Goal: Information Seeking & Learning: Learn about a topic

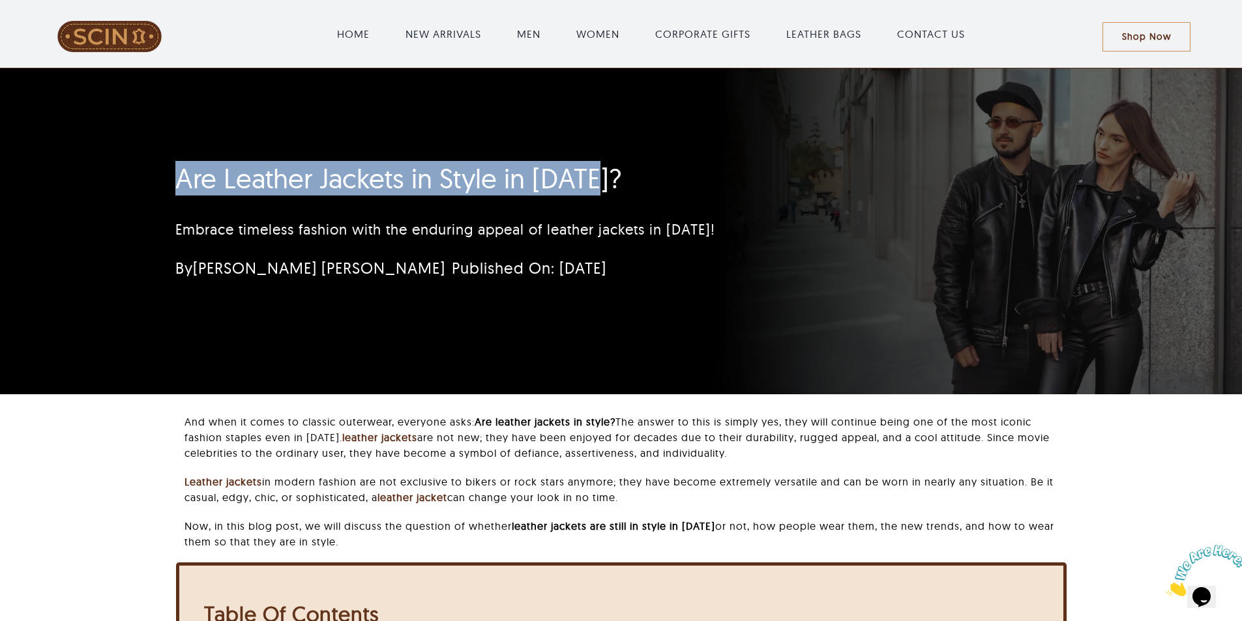
drag, startPoint x: 160, startPoint y: 171, endPoint x: 730, endPoint y: 198, distance: 570.3
click at [739, 178] on div "Are Leather Jackets in Style in [DATE]? Embrace timeless fashion with the endur…" at bounding box center [544, 225] width 772 height 138
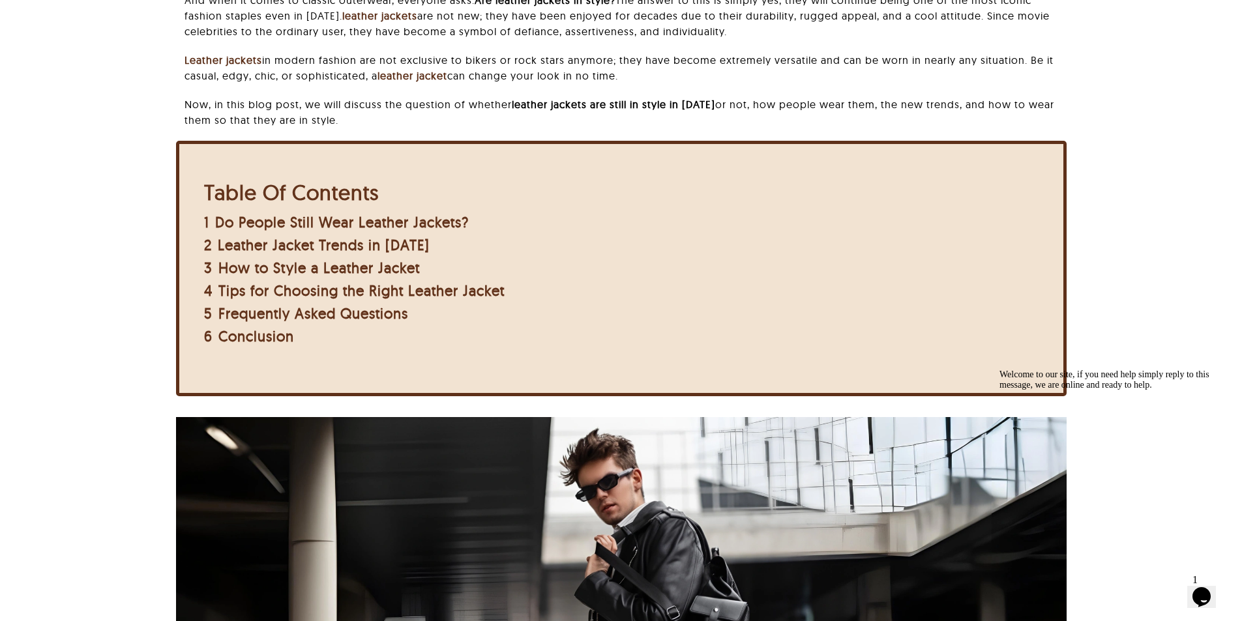
scroll to position [391, 0]
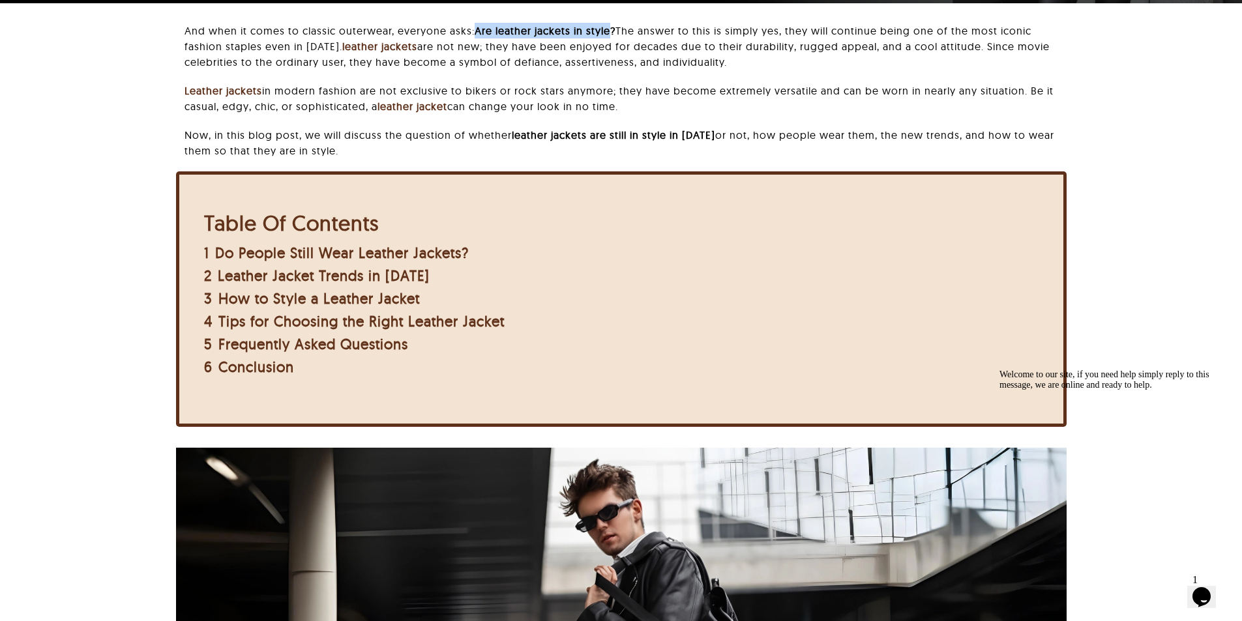
drag, startPoint x: 481, startPoint y: 33, endPoint x: 616, endPoint y: 31, distance: 135.0
click at [615, 31] on b "Are leather jackets in style?" at bounding box center [545, 30] width 141 height 13
drag, startPoint x: 523, startPoint y: 135, endPoint x: 715, endPoint y: 131, distance: 191.7
click at [715, 131] on p "Now, in this blog post, we will discuss the question of whether leather jackets…" at bounding box center [624, 142] width 881 height 31
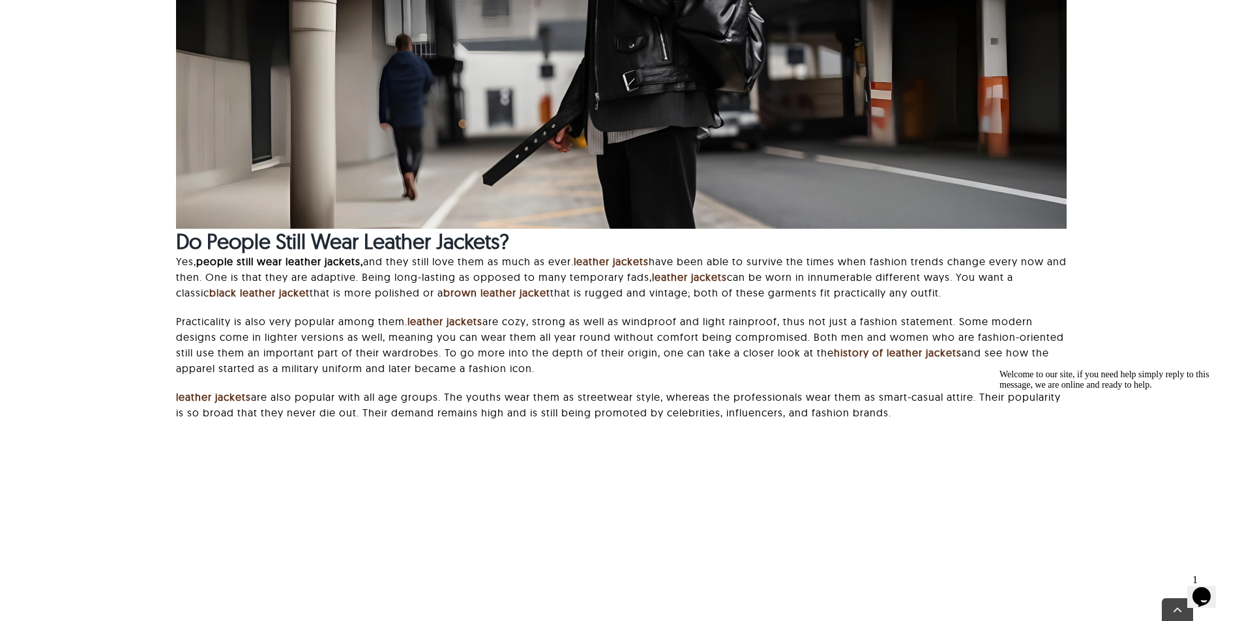
scroll to position [1173, 0]
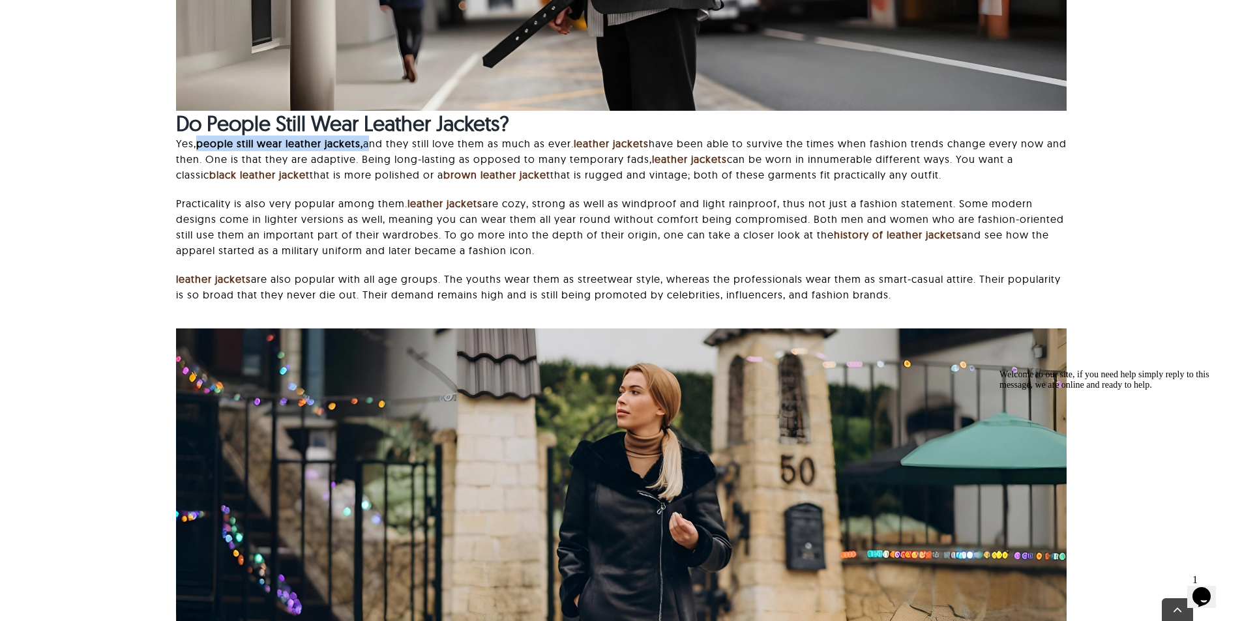
drag, startPoint x: 288, startPoint y: 139, endPoint x: 370, endPoint y: 139, distance: 81.5
click at [370, 139] on p "Yes, people still wear leather jackets, and they still love them as much as eve…" at bounding box center [621, 159] width 890 height 47
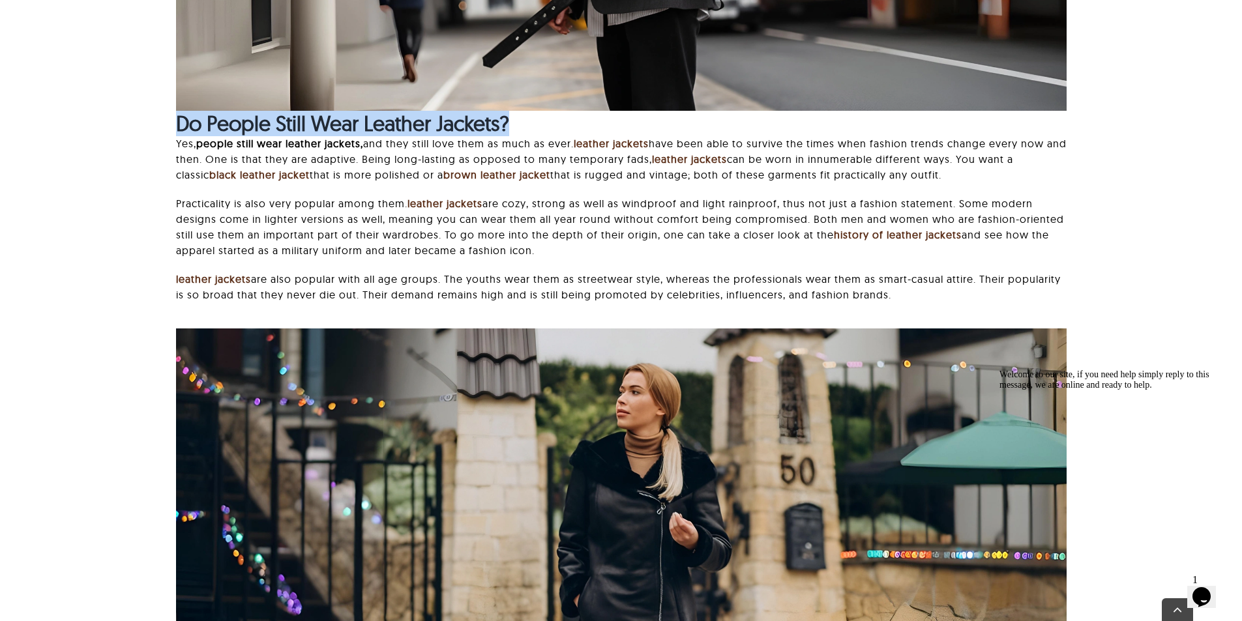
drag, startPoint x: 225, startPoint y: 126, endPoint x: 548, endPoint y: 126, distance: 322.7
click at [548, 126] on div "And when it comes to classic outerwear, everyone asks: Are leather jackets in s…" at bounding box center [620, 109] width 1105 height 1736
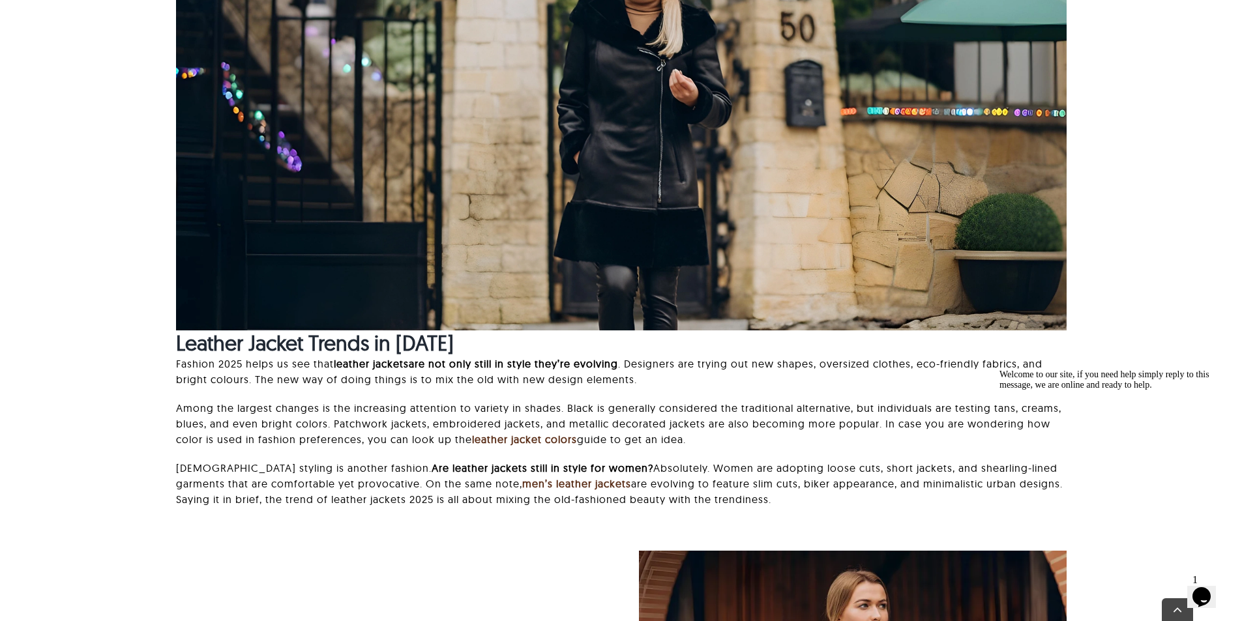
scroll to position [1760, 0]
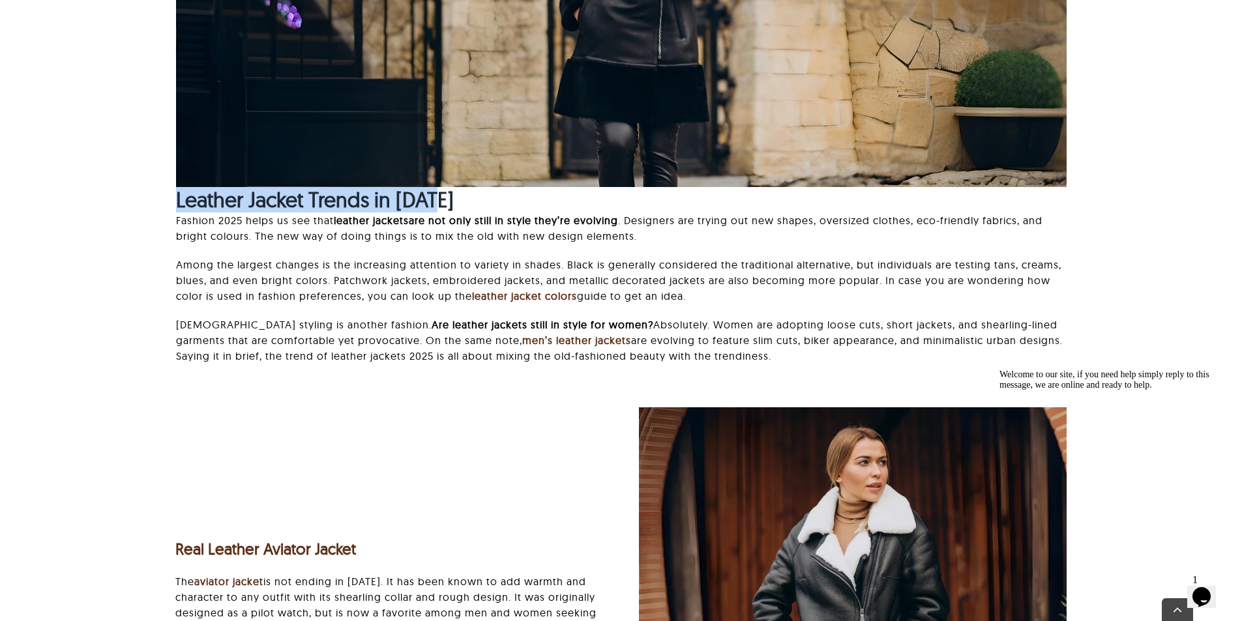
drag, startPoint x: 164, startPoint y: 205, endPoint x: 594, endPoint y: 208, distance: 430.2
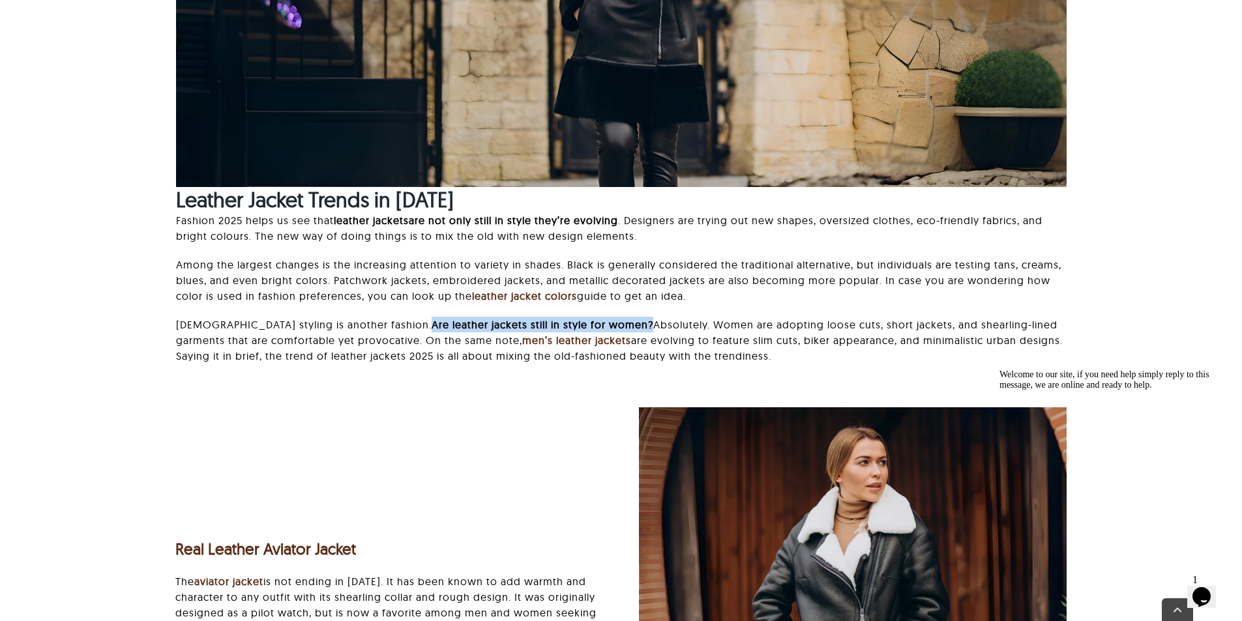
drag, startPoint x: 383, startPoint y: 321, endPoint x: 600, endPoint y: 322, distance: 217.1
click at [600, 322] on b "Are leather jackets still in style for women?" at bounding box center [543, 324] width 222 height 13
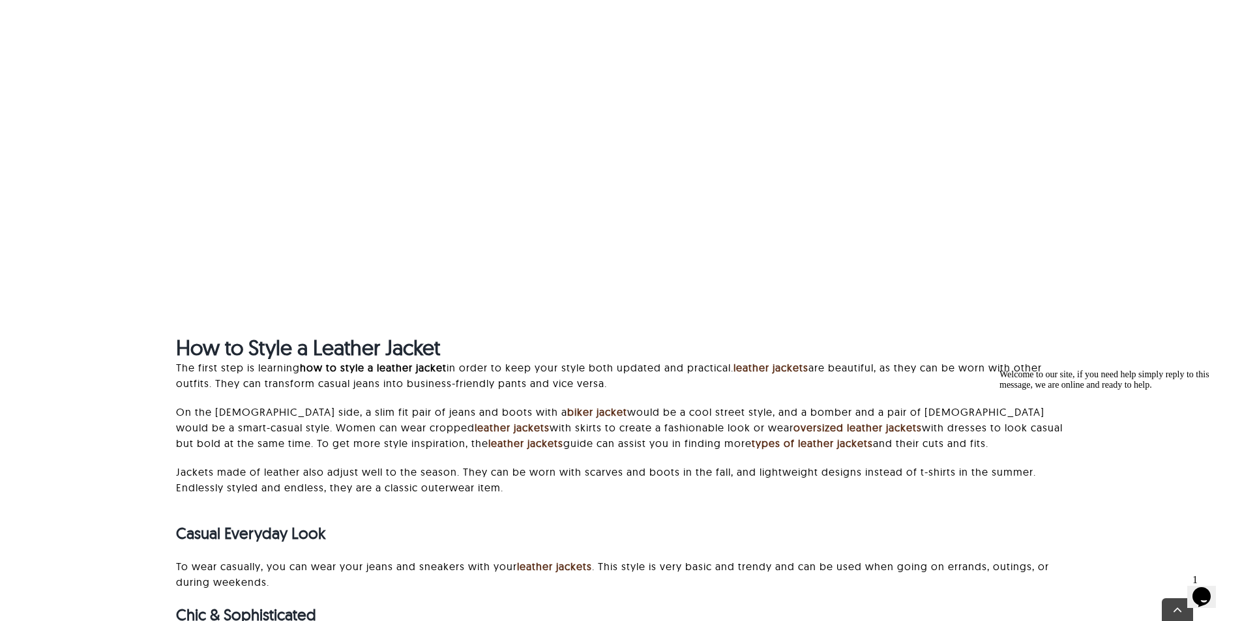
scroll to position [5280, 0]
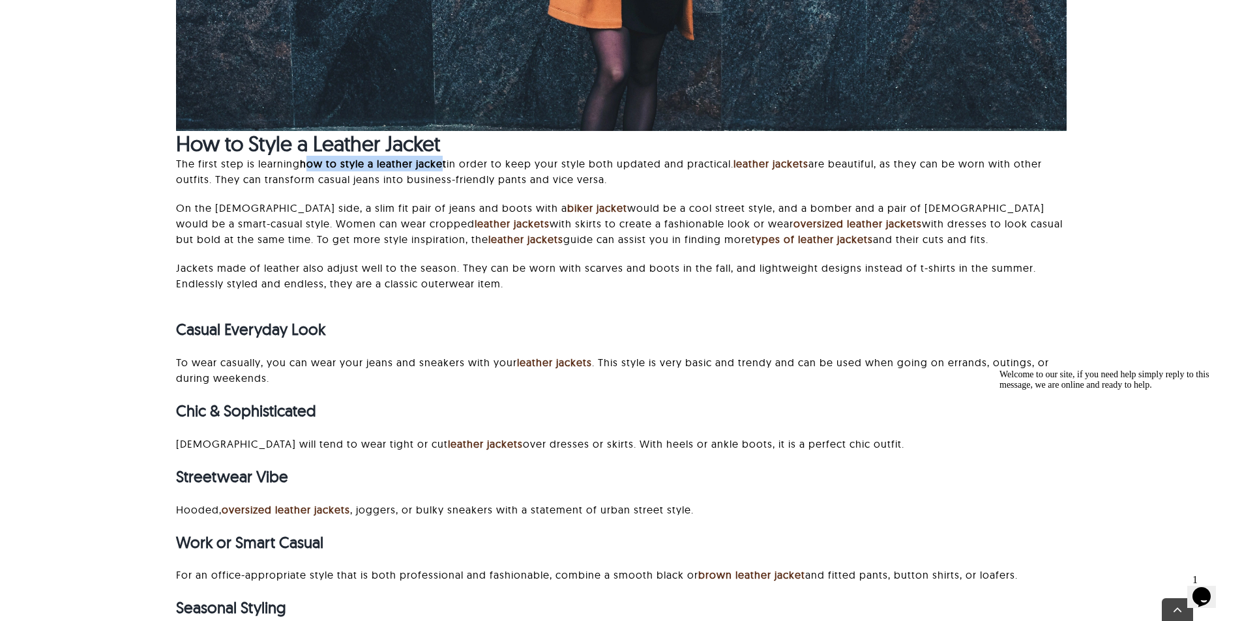
drag, startPoint x: 306, startPoint y: 160, endPoint x: 443, endPoint y: 160, distance: 136.9
click at [443, 160] on strong "how to style a leather jacket" at bounding box center [373, 163] width 147 height 13
